Goal: Book appointment/travel/reservation

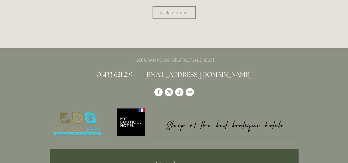
scroll to position [265, 0]
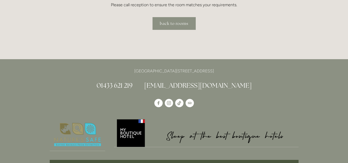
click at [180, 25] on link "back to rooms" at bounding box center [173, 23] width 43 height 13
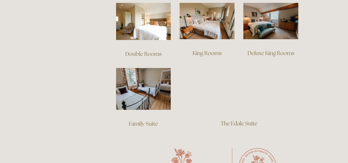
scroll to position [378, 0]
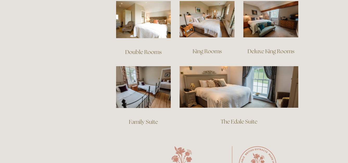
click at [244, 118] on link "The Edale Suite" at bounding box center [238, 121] width 37 height 7
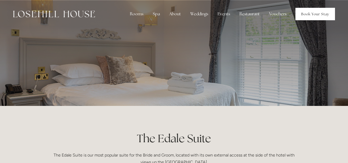
click at [311, 15] on link "Book Your Stay" at bounding box center [315, 14] width 40 height 12
